Goal: Information Seeking & Learning: Learn about a topic

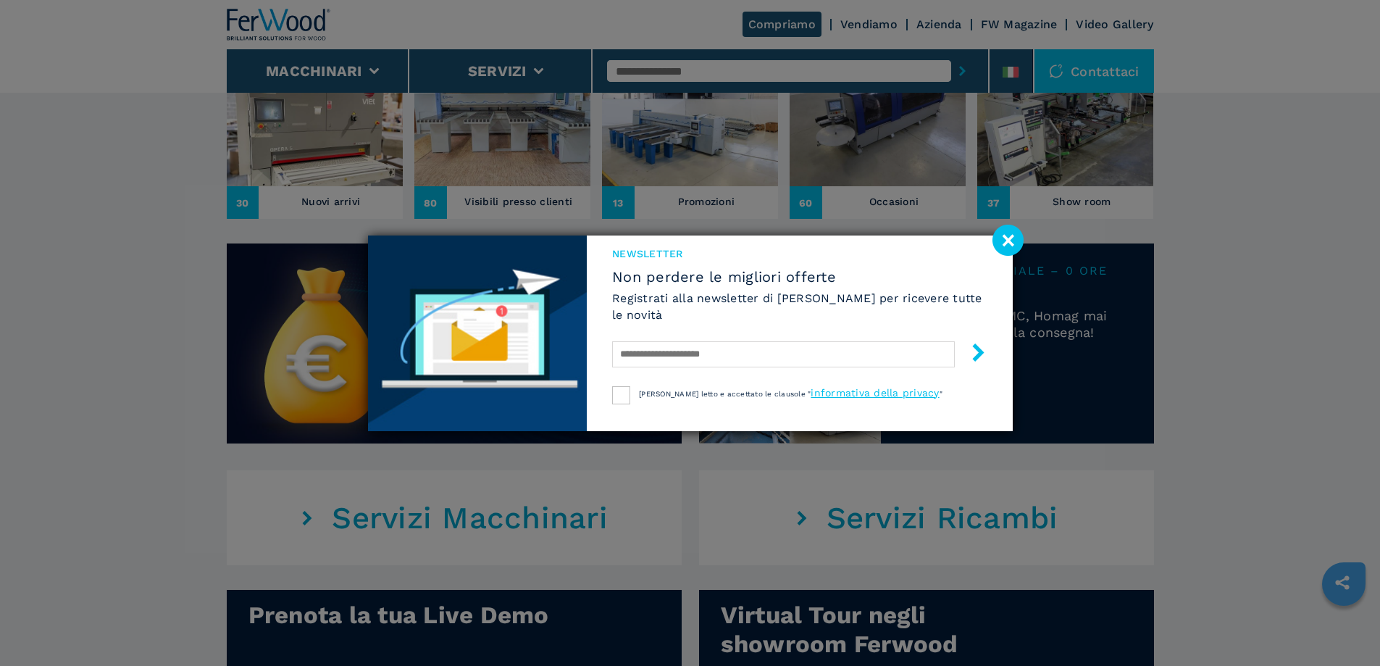
scroll to position [580, 0]
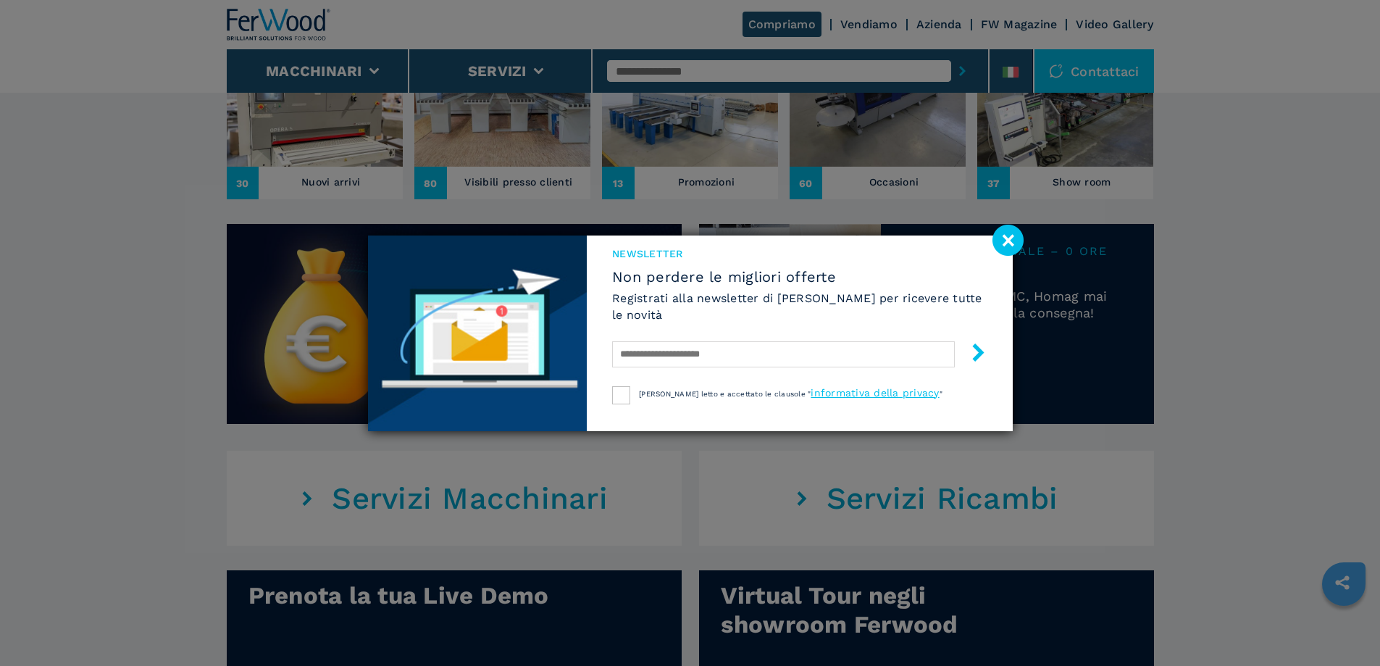
click at [1013, 238] on image at bounding box center [1008, 240] width 31 height 31
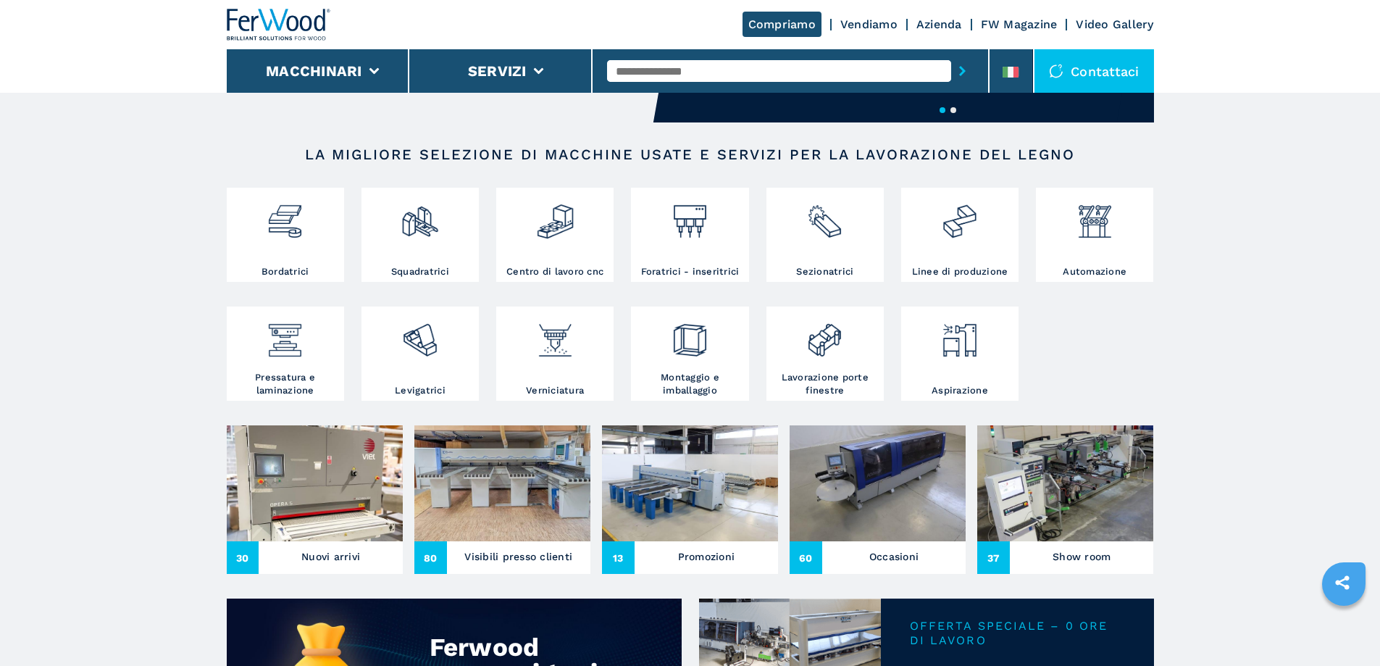
scroll to position [362, 0]
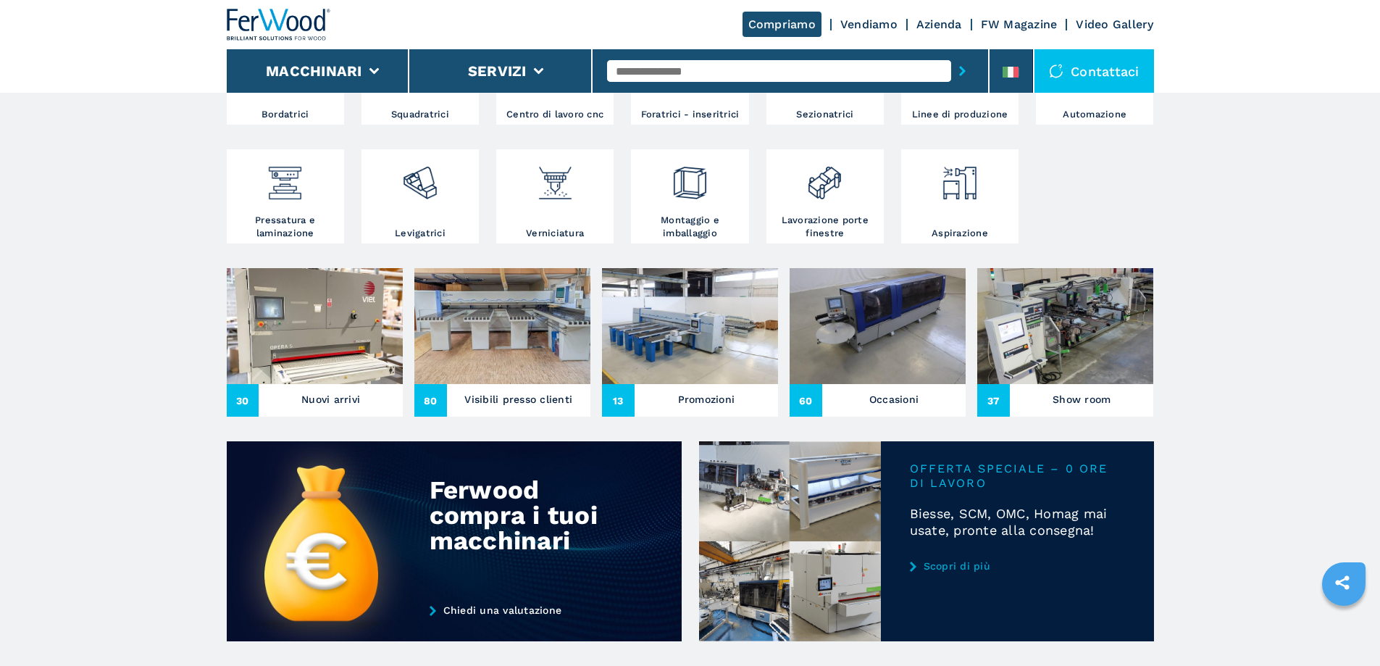
click at [346, 384] on img at bounding box center [315, 326] width 176 height 116
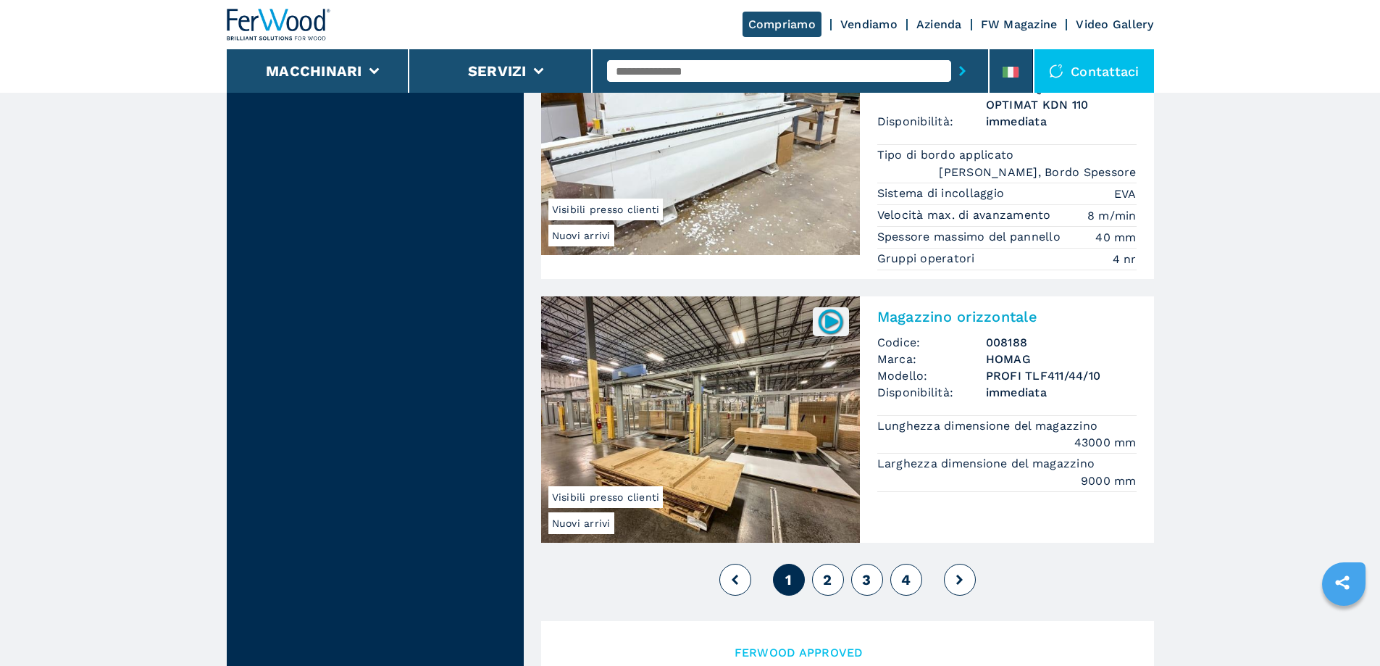
scroll to position [3406, 0]
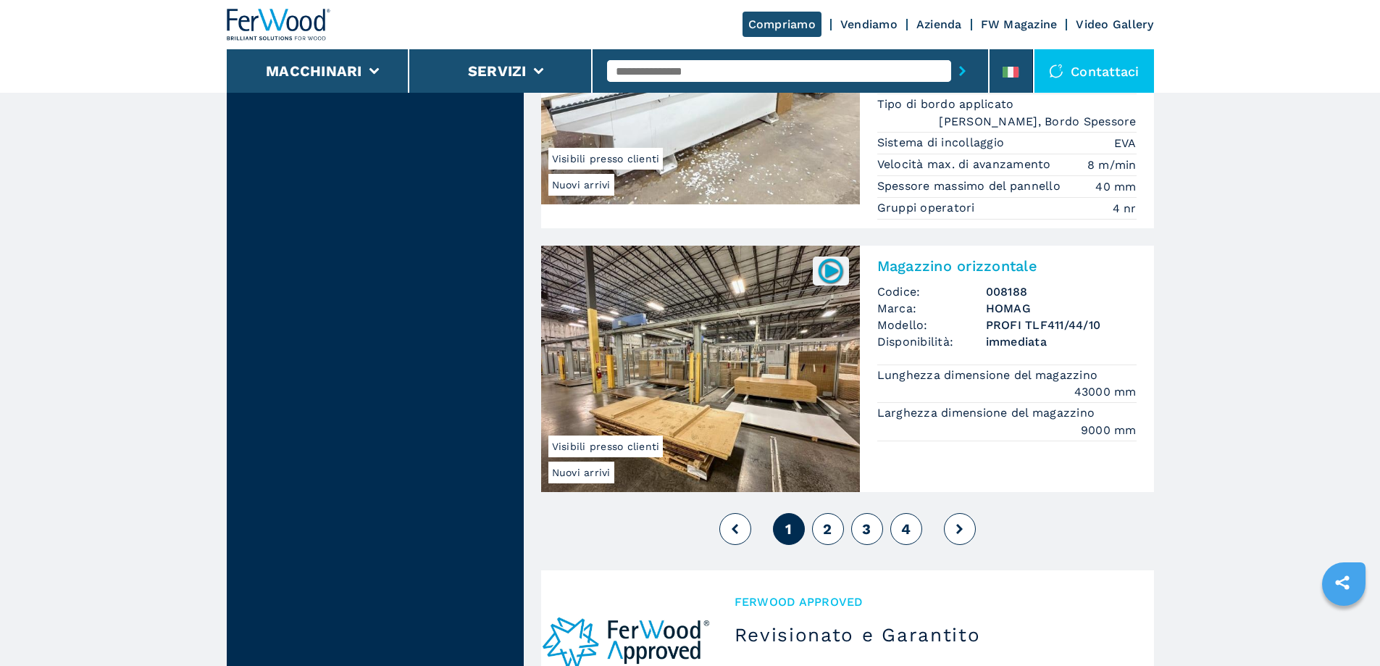
click at [830, 522] on span "2" at bounding box center [827, 528] width 9 height 17
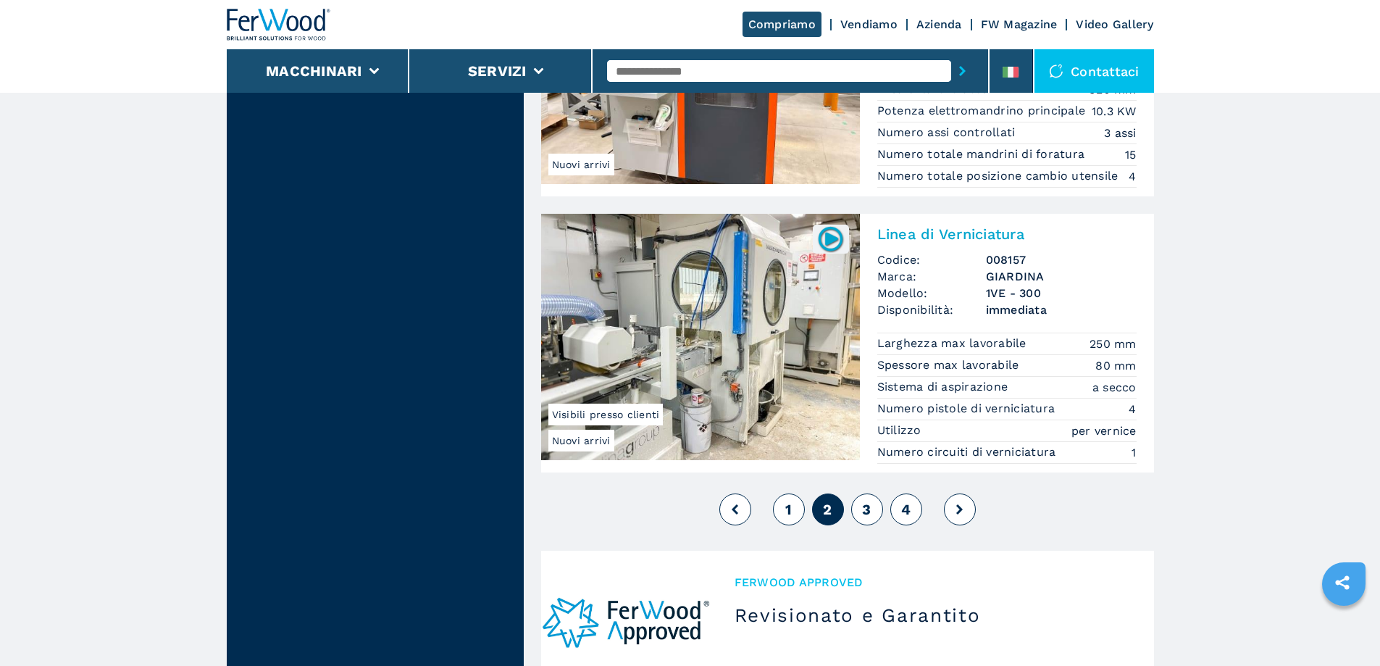
scroll to position [3189, 0]
click at [875, 509] on button "3" at bounding box center [867, 508] width 32 height 32
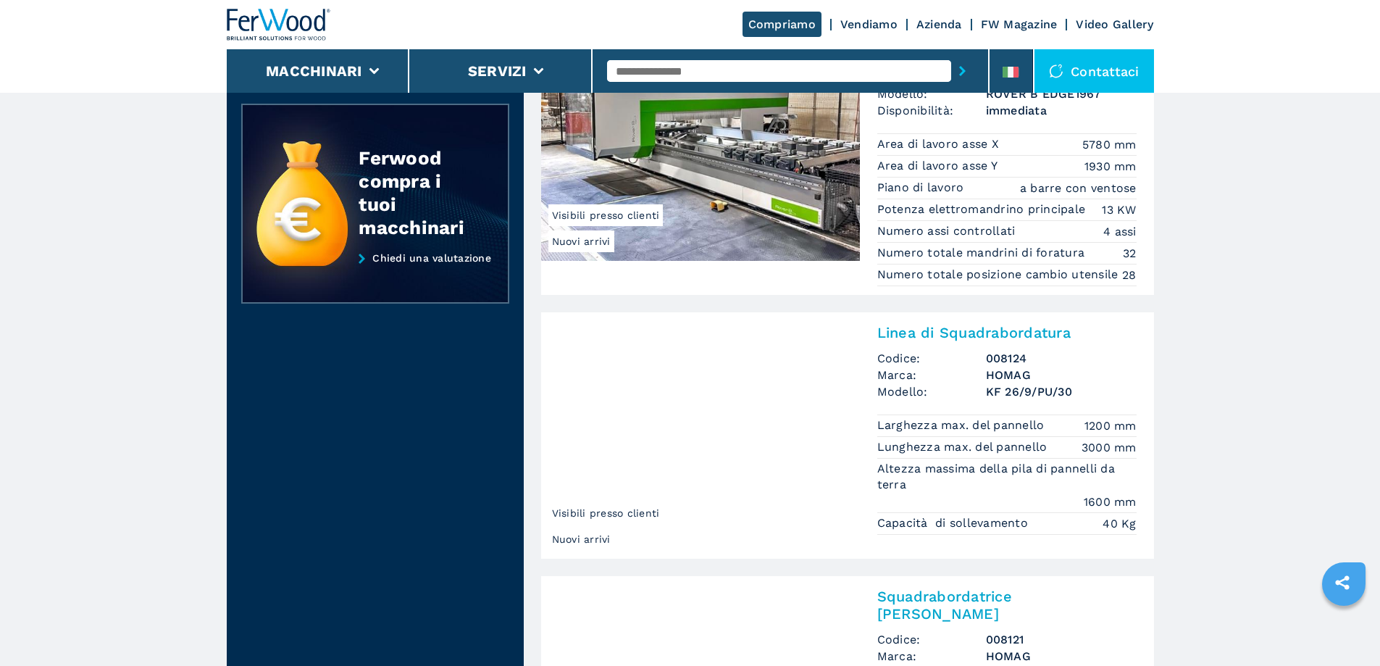
scroll to position [507, 0]
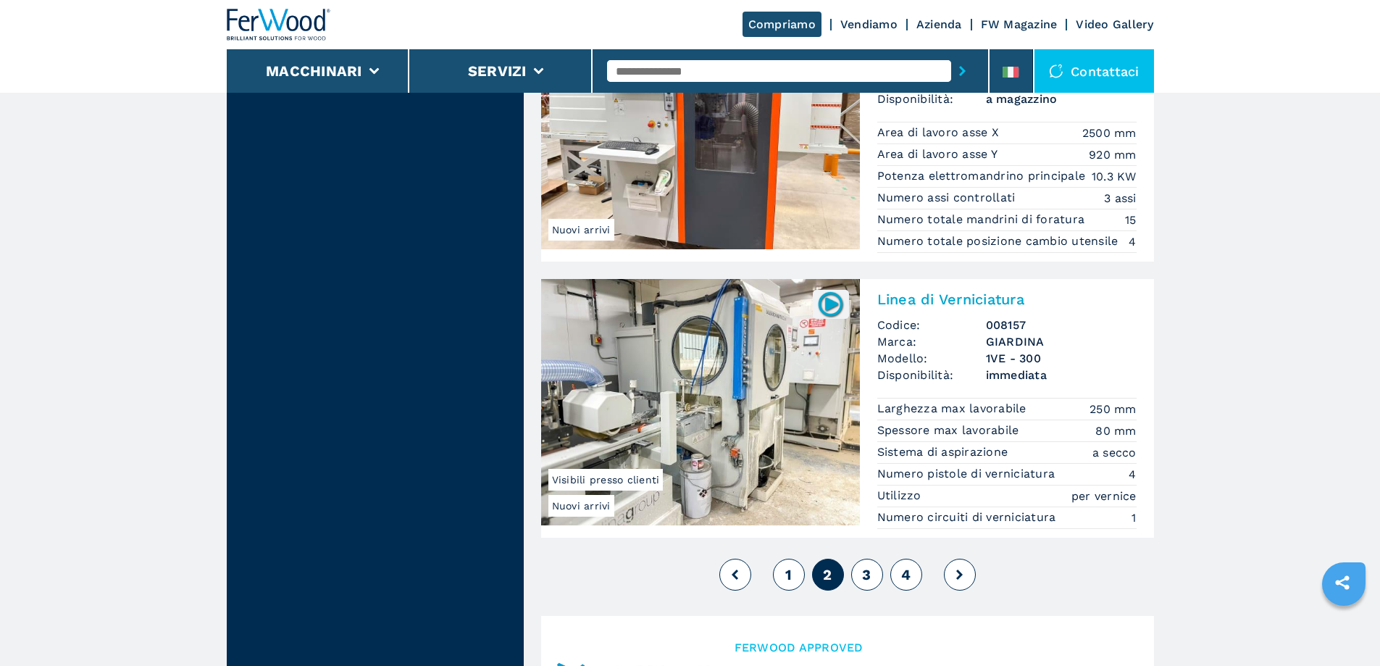
scroll to position [3406, 0]
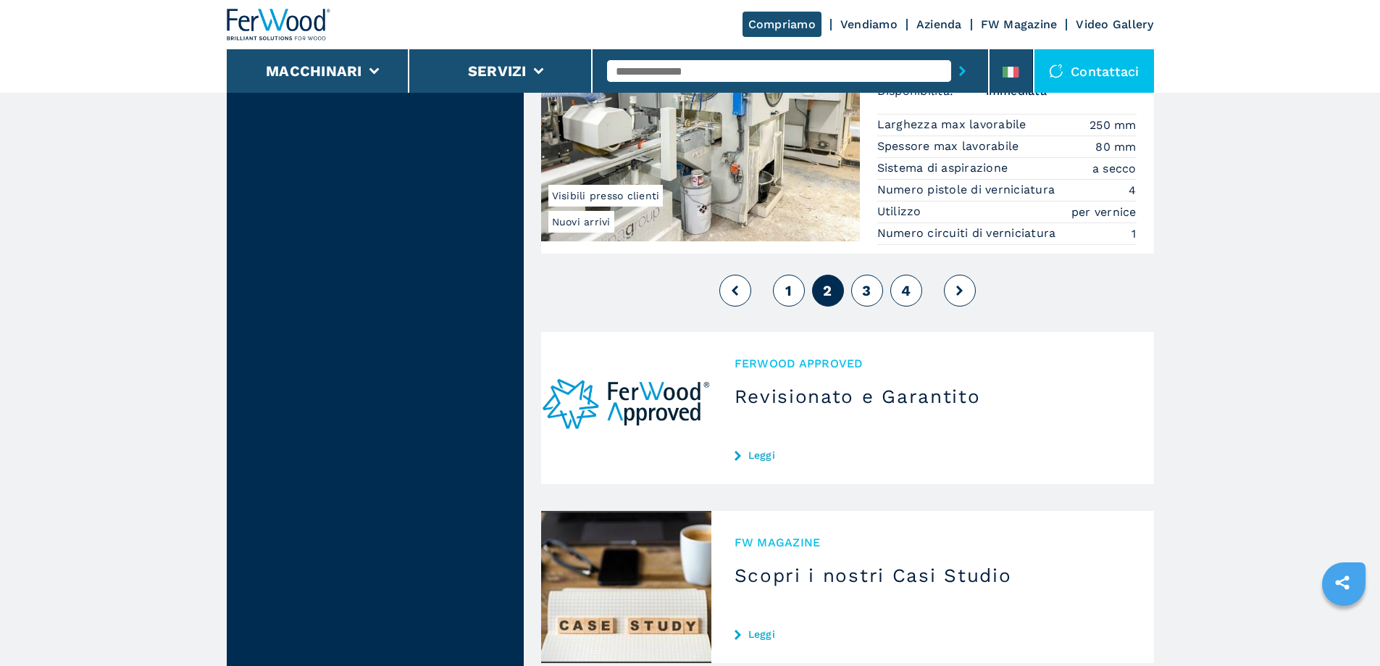
drag, startPoint x: 867, startPoint y: 291, endPoint x: 867, endPoint y: 475, distance: 184.1
click at [867, 291] on span "3" at bounding box center [866, 290] width 9 height 17
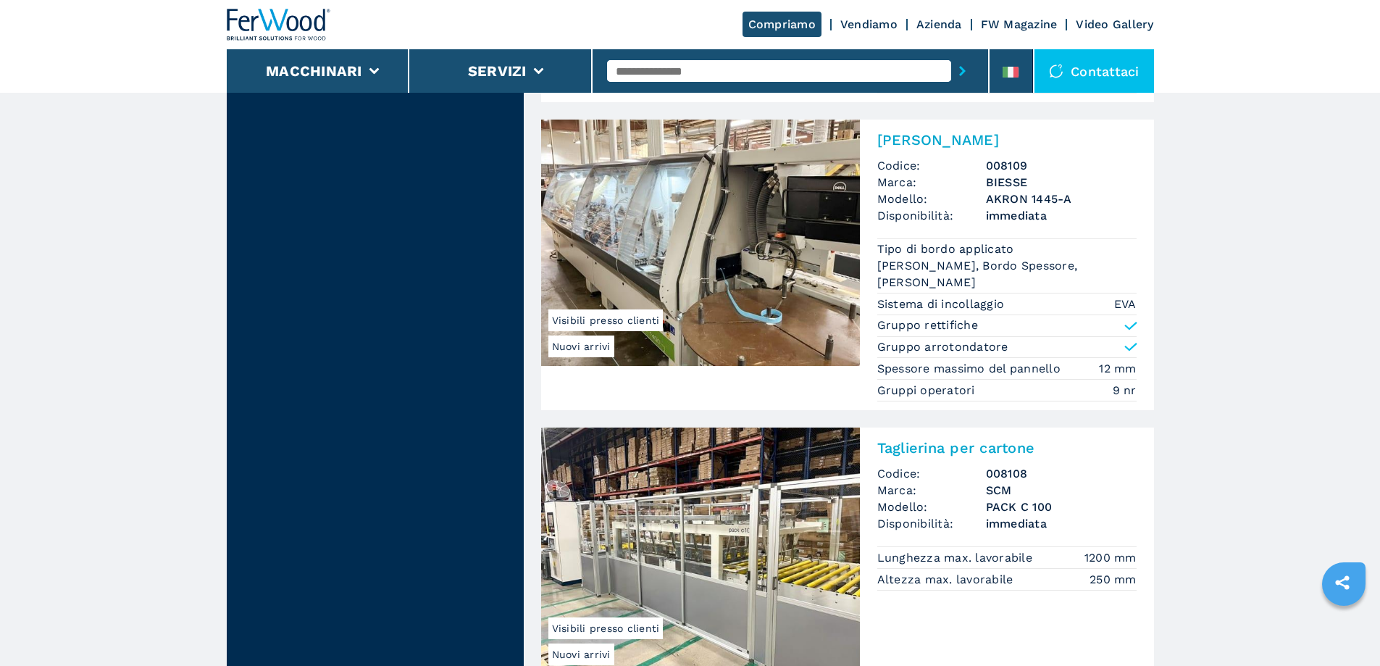
scroll to position [2754, 0]
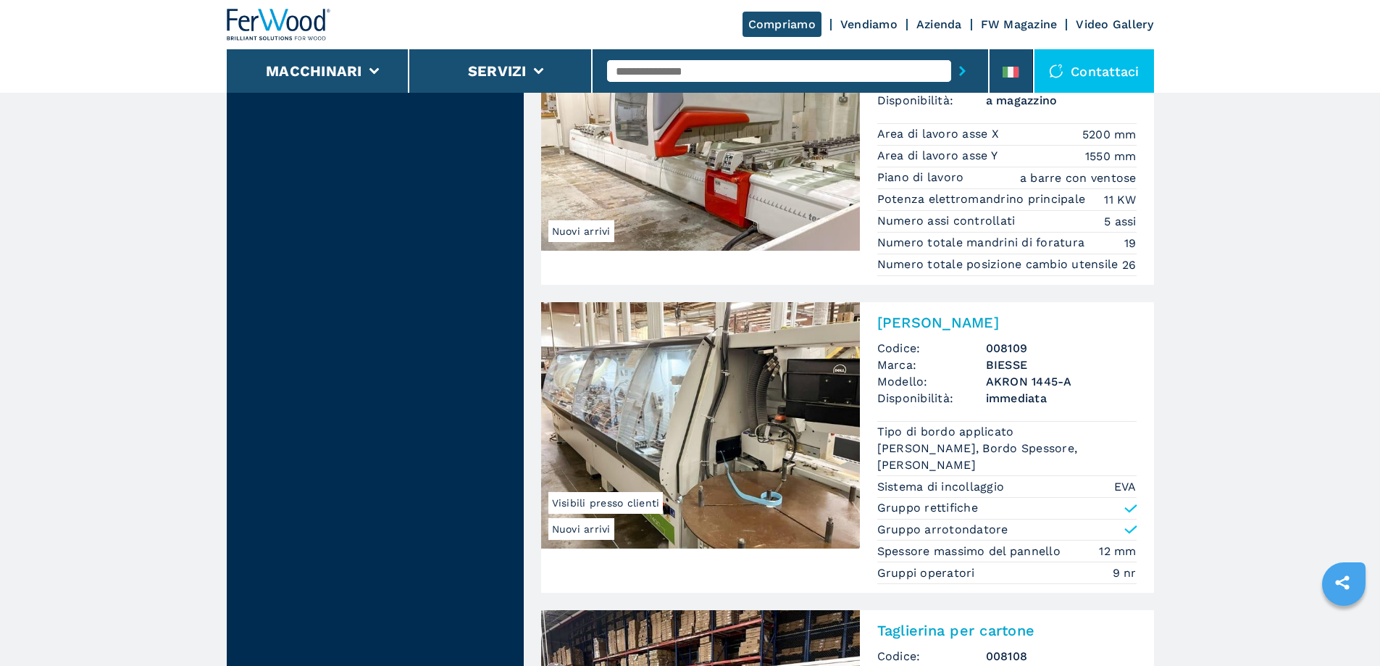
click at [816, 409] on img at bounding box center [700, 425] width 319 height 246
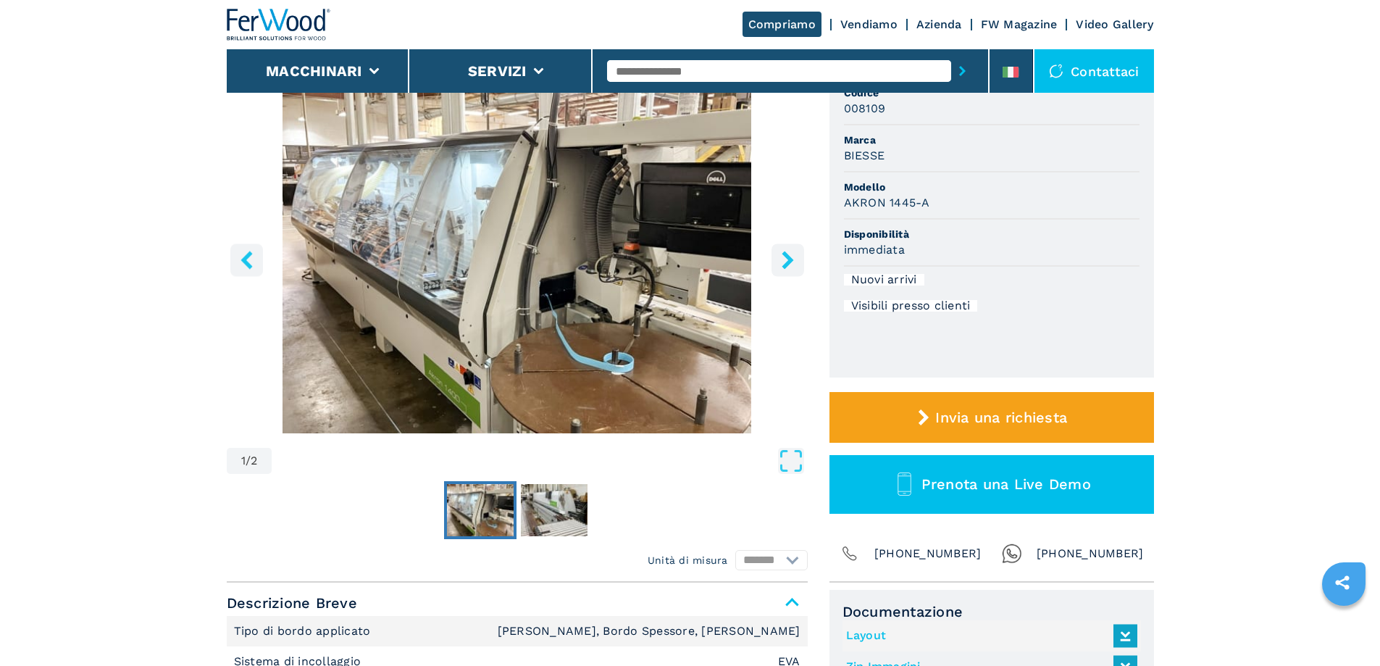
scroll to position [145, 0]
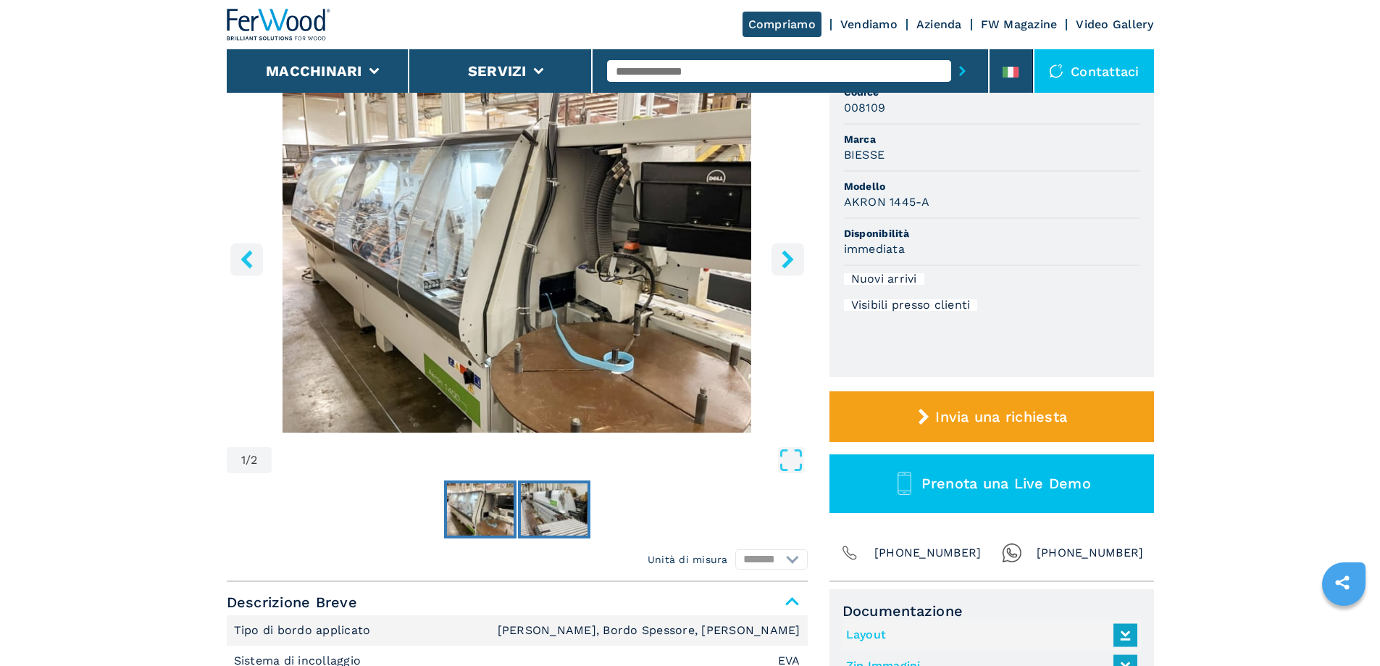
click at [562, 520] on img "Go to Slide 2" at bounding box center [554, 509] width 67 height 52
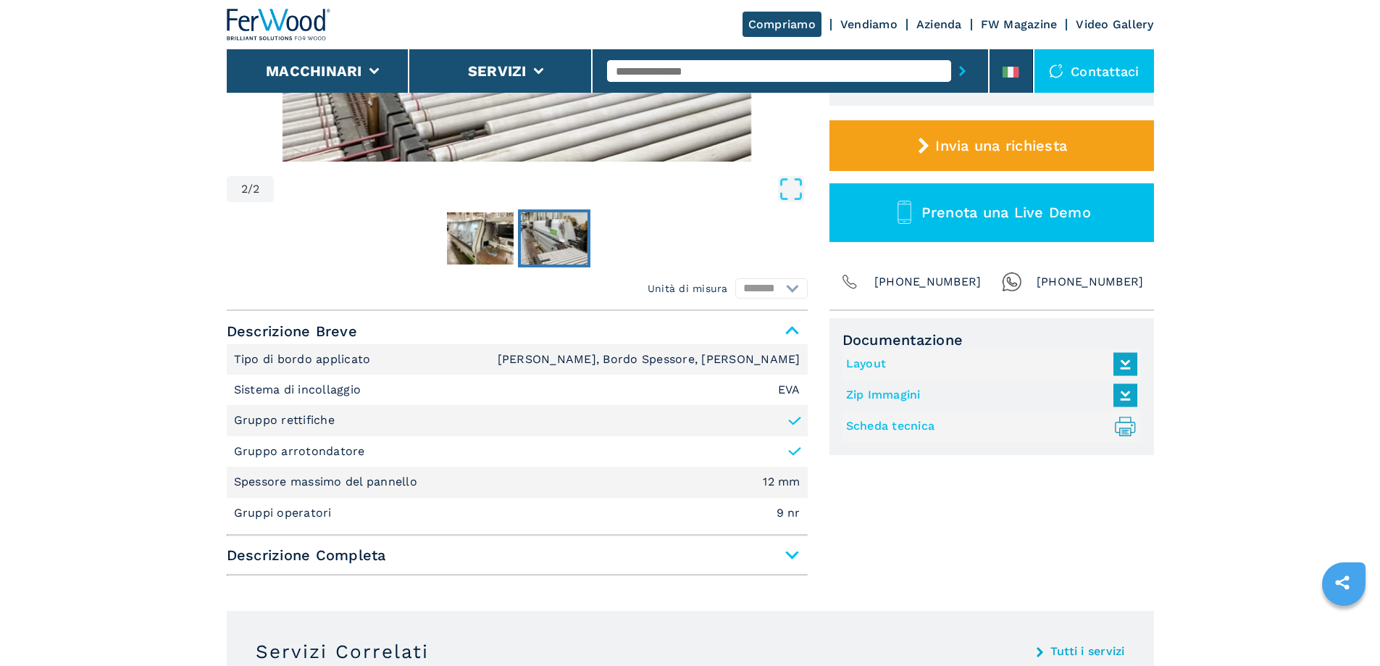
scroll to position [580, 0]
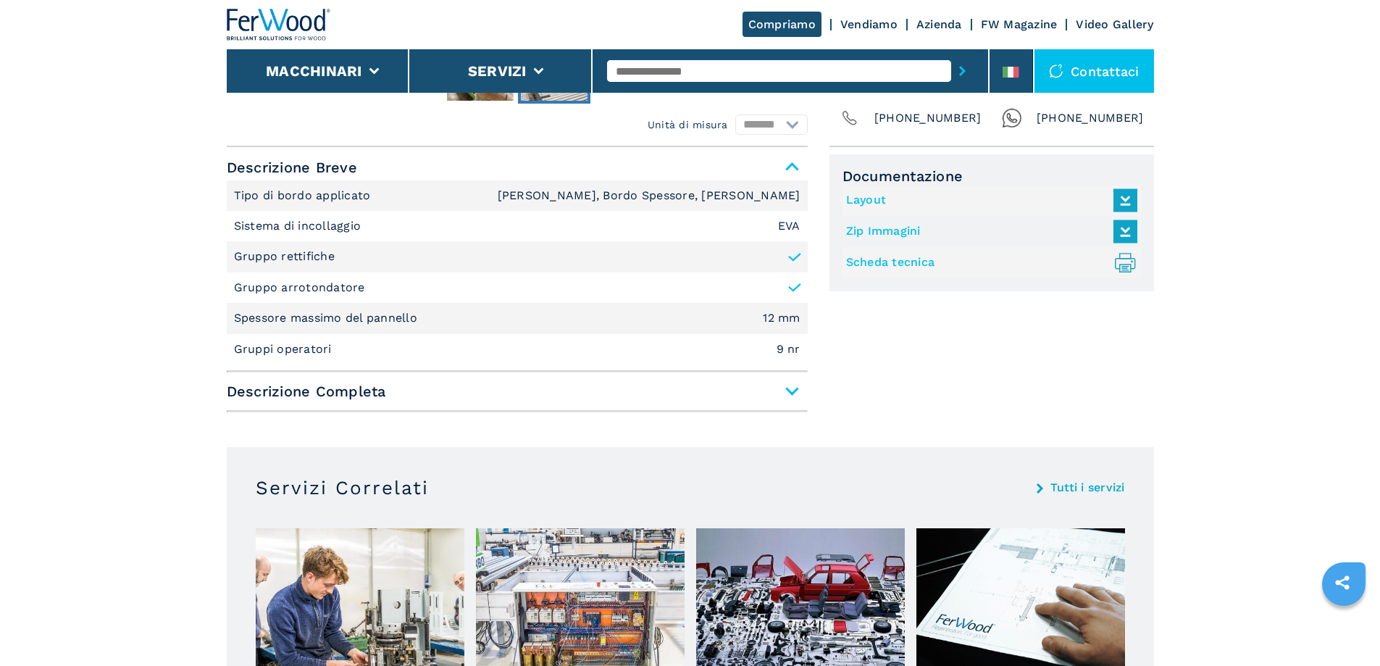
click at [788, 394] on span "Descrizione Completa" at bounding box center [517, 391] width 581 height 26
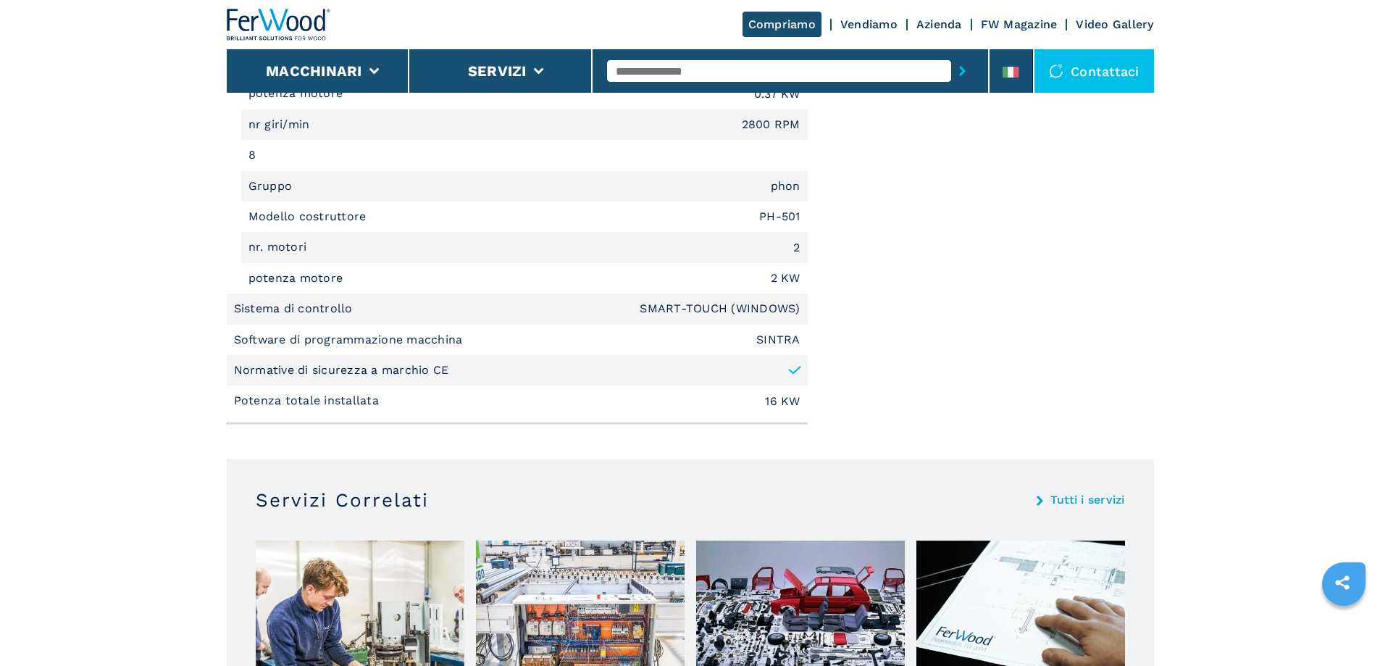
scroll to position [2971, 0]
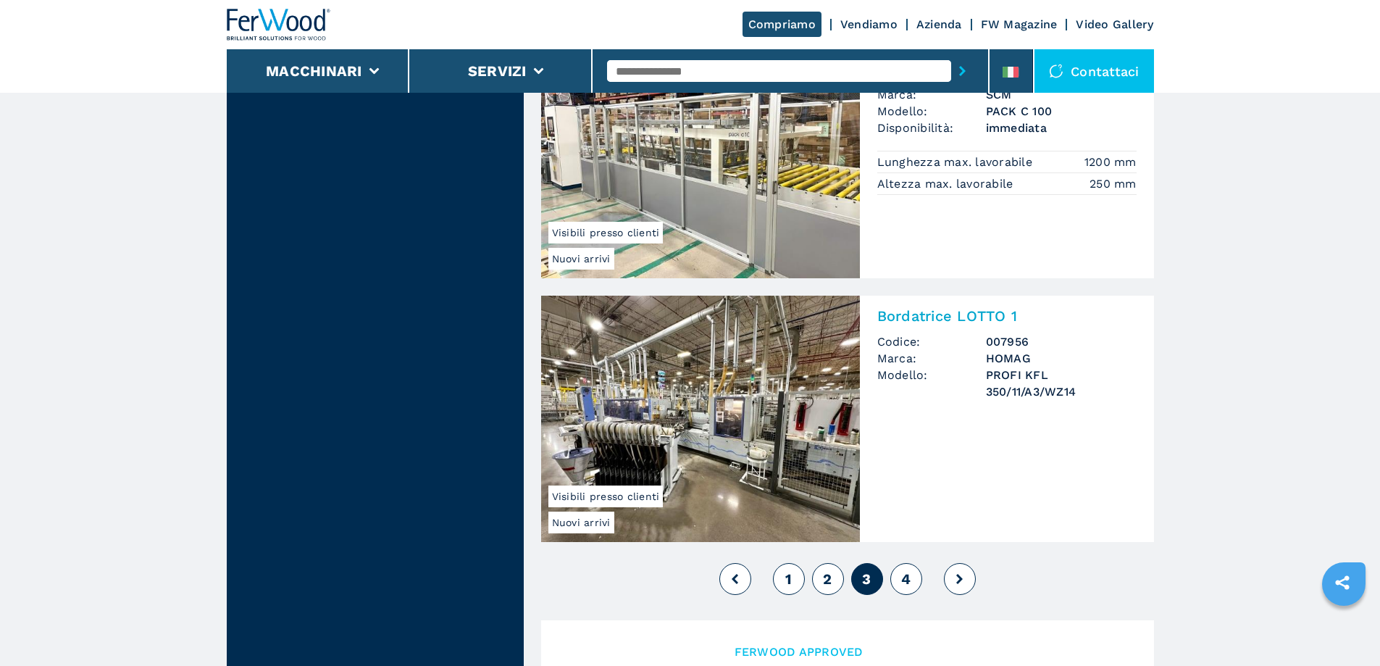
scroll to position [3333, 0]
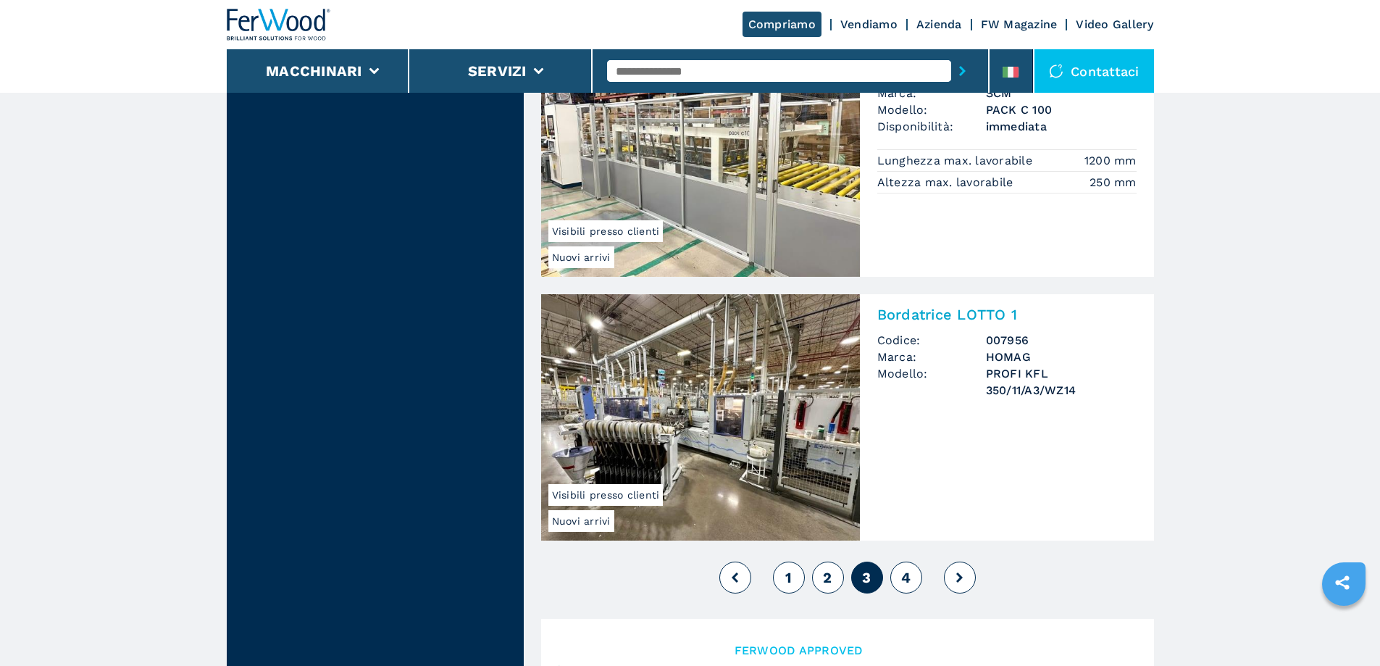
click at [901, 586] on span "4" at bounding box center [905, 577] width 9 height 17
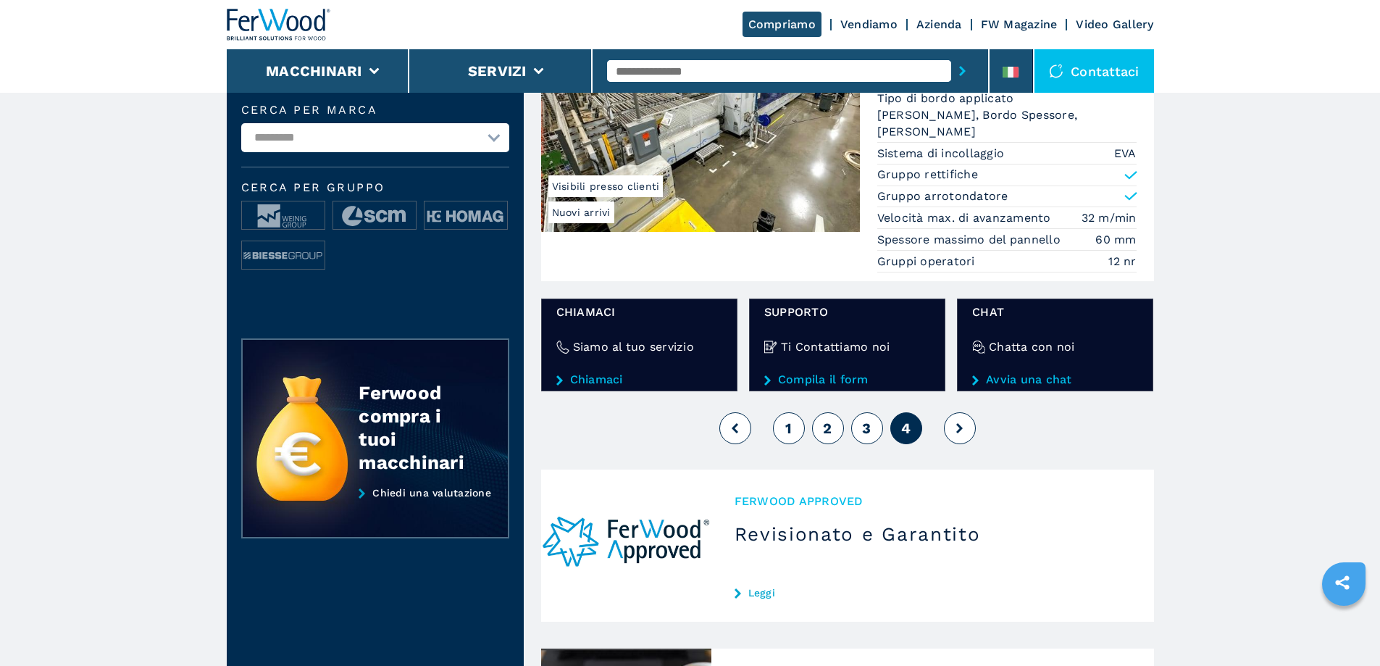
scroll to position [290, 0]
